Goal: Information Seeking & Learning: Learn about a topic

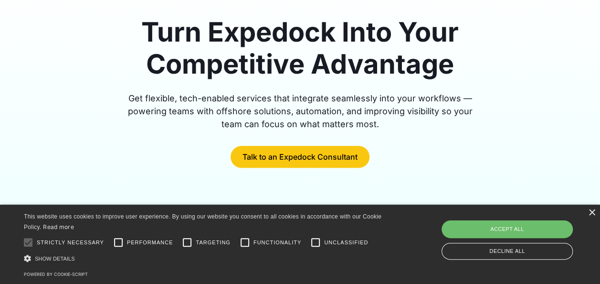
scroll to position [143, 0]
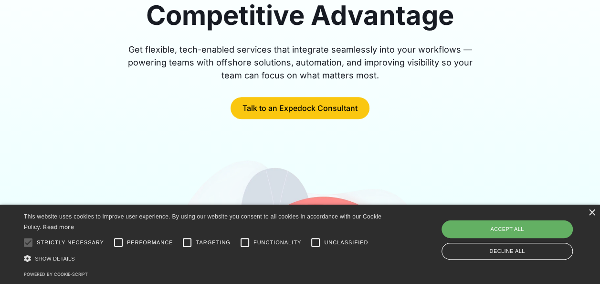
click at [516, 229] on div "Accept all" at bounding box center [507, 228] width 131 height 17
checkbox input "true"
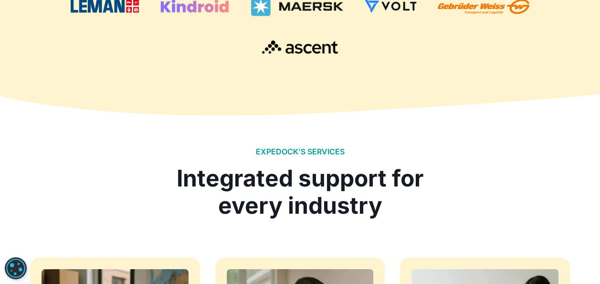
scroll to position [3617, 0]
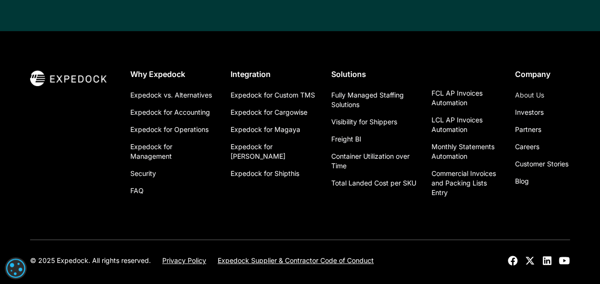
click at [531, 86] on link "About Us" at bounding box center [529, 94] width 29 height 17
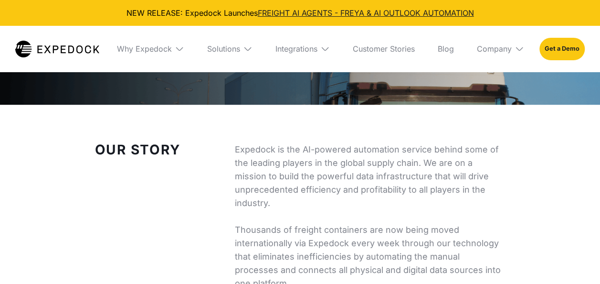
select select
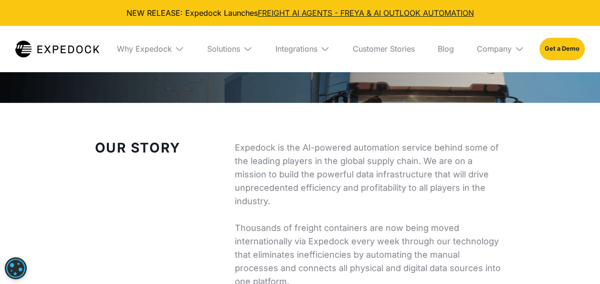
scroll to position [478, 0]
